Goal: Find specific page/section: Find specific page/section

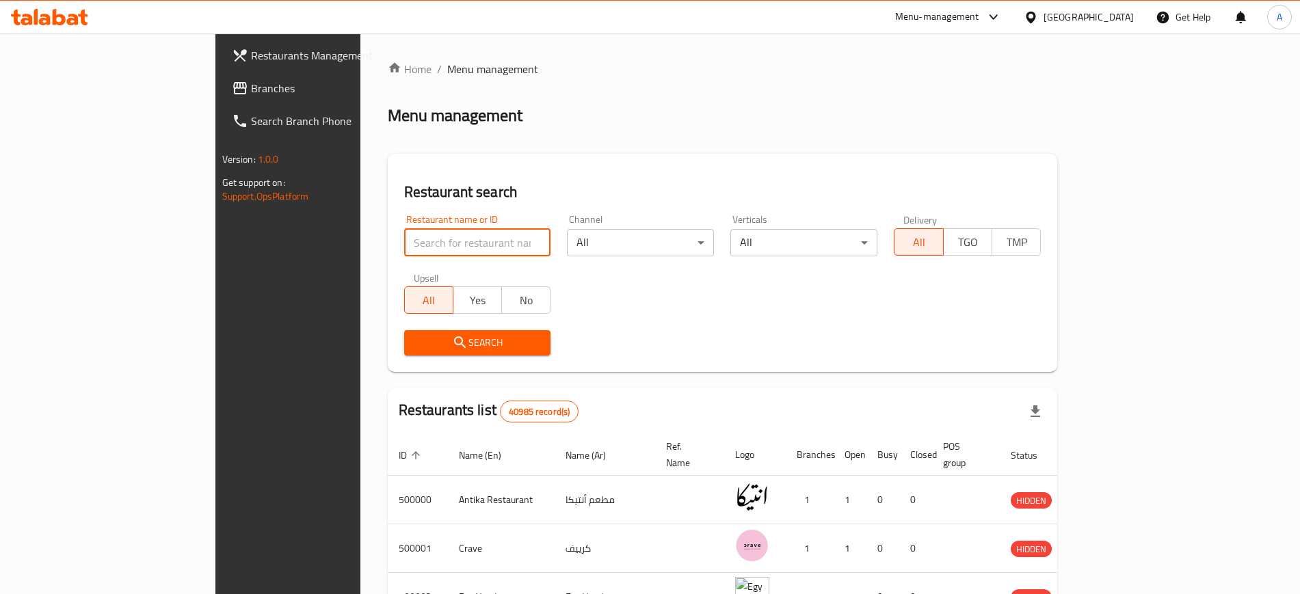
click at [404, 248] on input "search" at bounding box center [477, 242] width 147 height 27
click button "Search" at bounding box center [477, 342] width 147 height 25
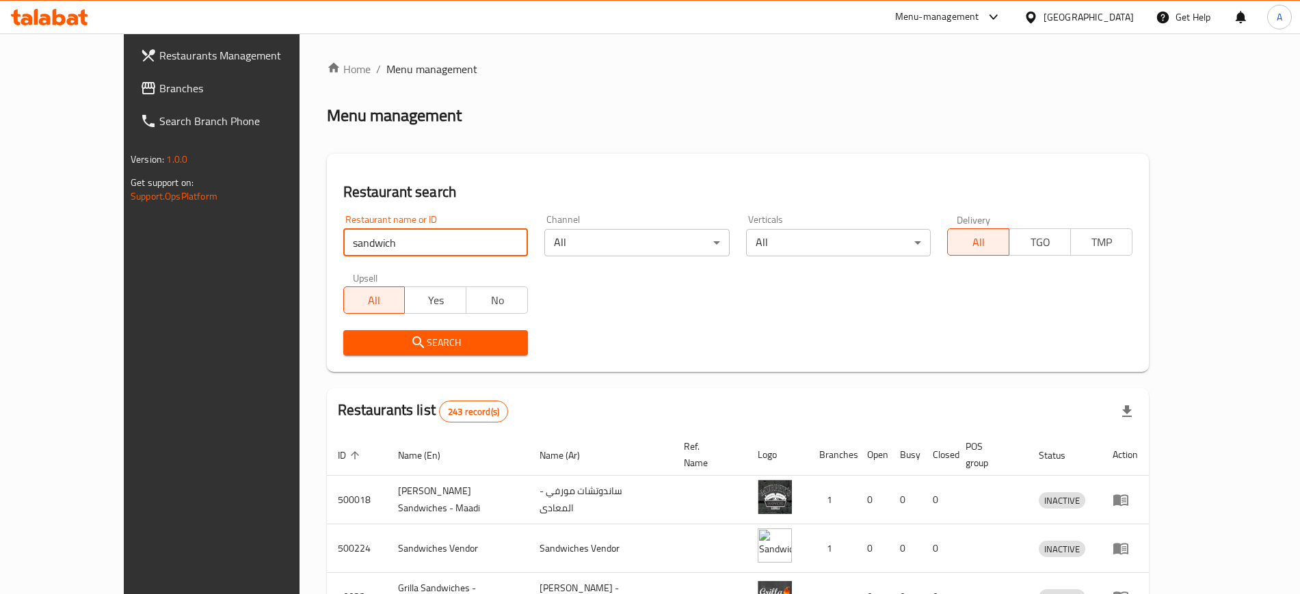
click at [421, 234] on input "sandwich" at bounding box center [435, 242] width 185 height 27
type input "694982"
click button "Search" at bounding box center [435, 342] width 185 height 25
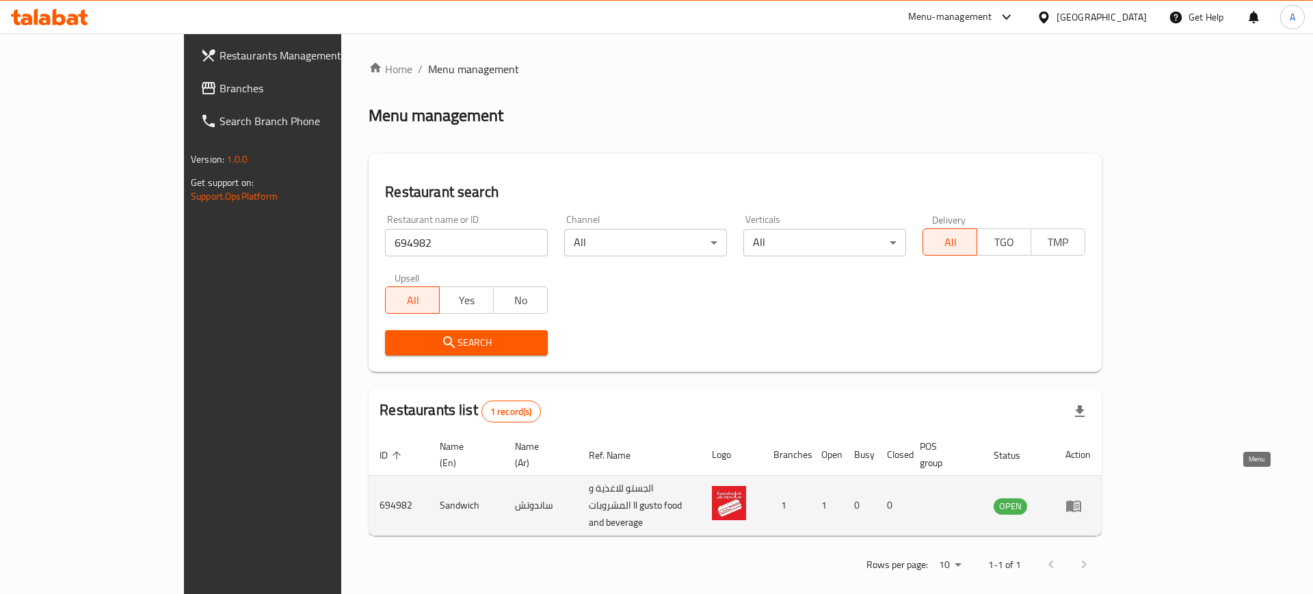
click at [1082, 498] on icon "enhanced table" at bounding box center [1074, 506] width 16 height 16
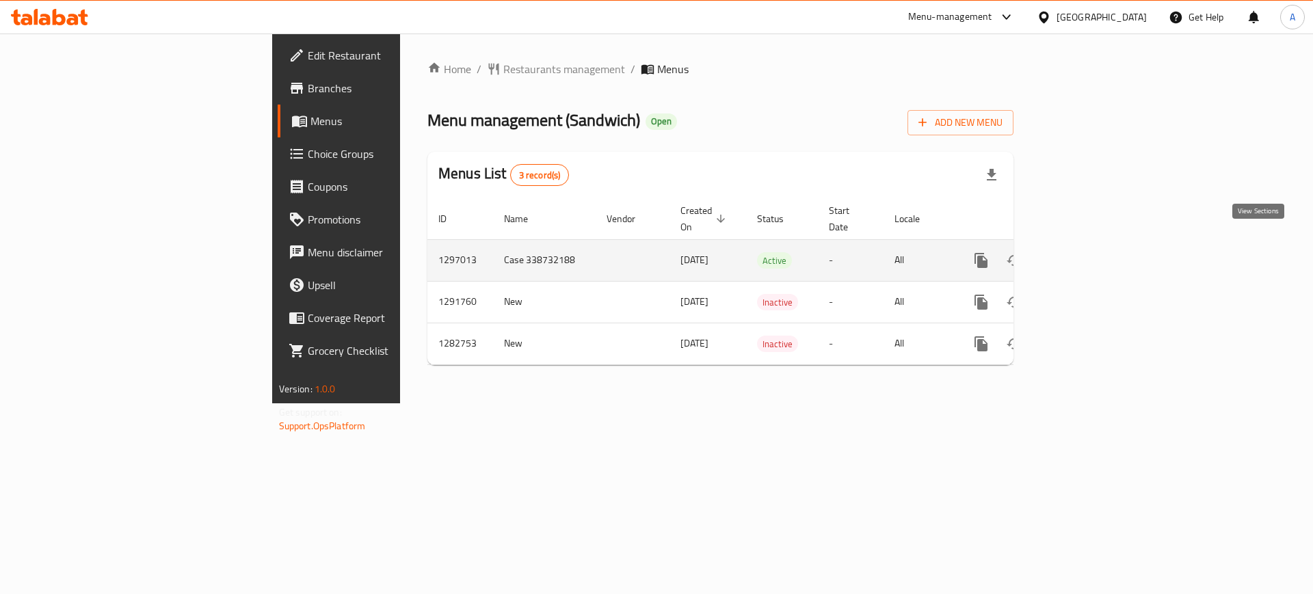
click at [1088, 252] on icon "enhanced table" at bounding box center [1080, 260] width 16 height 16
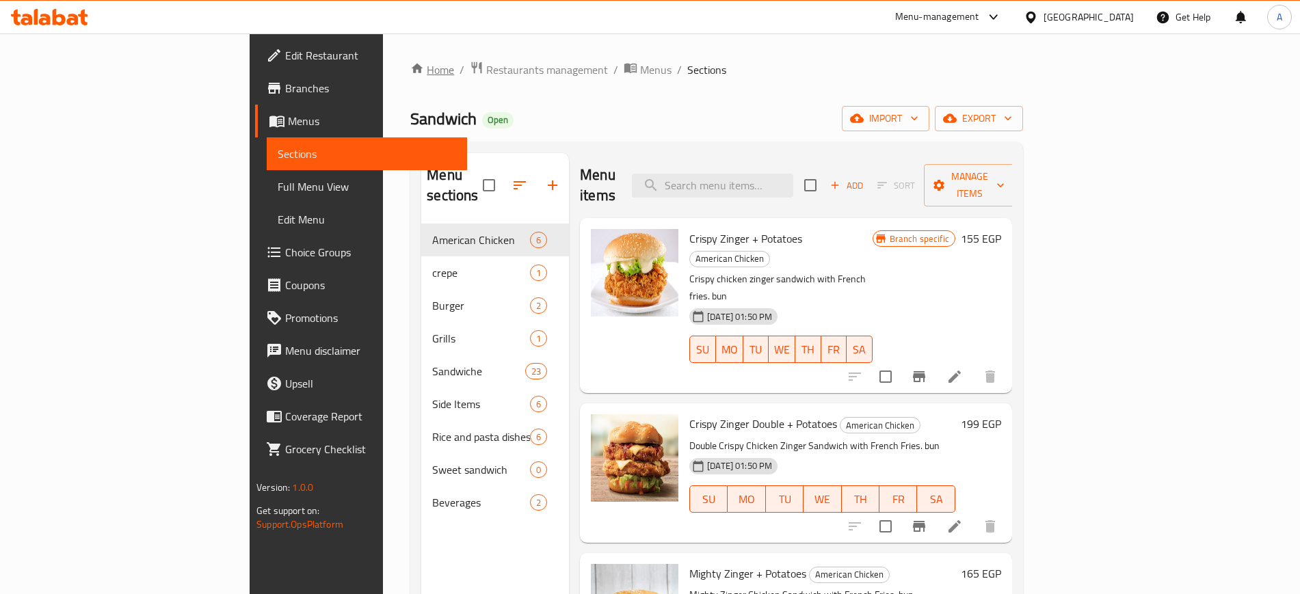
click at [410, 68] on link "Home" at bounding box center [432, 70] width 44 height 16
